Goal: Information Seeking & Learning: Learn about a topic

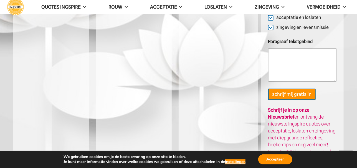
scroll to position [1476, 0]
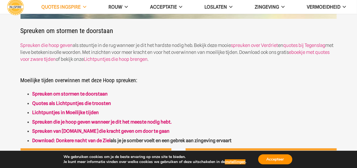
scroll to position [166, 0]
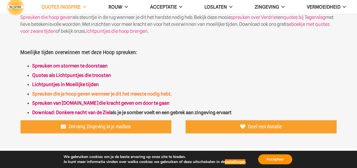
click at [86, 94] on strong "Spreuken die je hoop geven wanneer je dit het meeste nodig hebt." at bounding box center [101, 94] width 139 height 6
